Goal: Navigation & Orientation: Go to known website

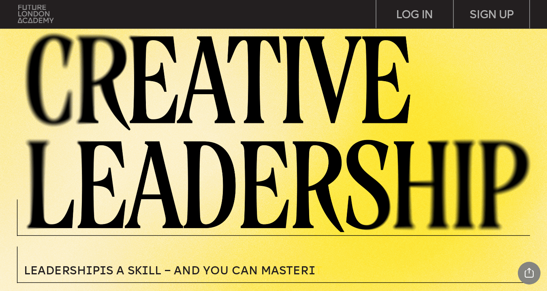
click at [27, 9] on img at bounding box center [36, 14] width 36 height 18
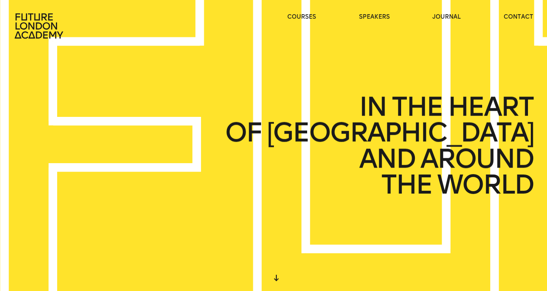
click at [24, 35] on icon at bounding box center [40, 26] width 52 height 26
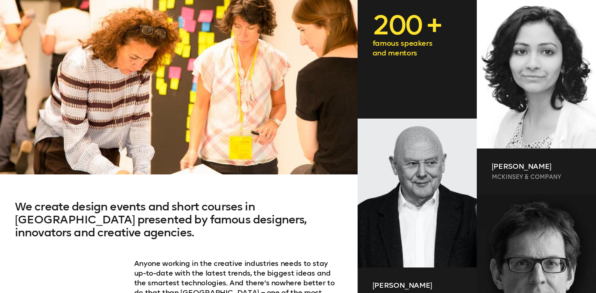
scroll to position [294, 0]
